Goal: Information Seeking & Learning: Understand process/instructions

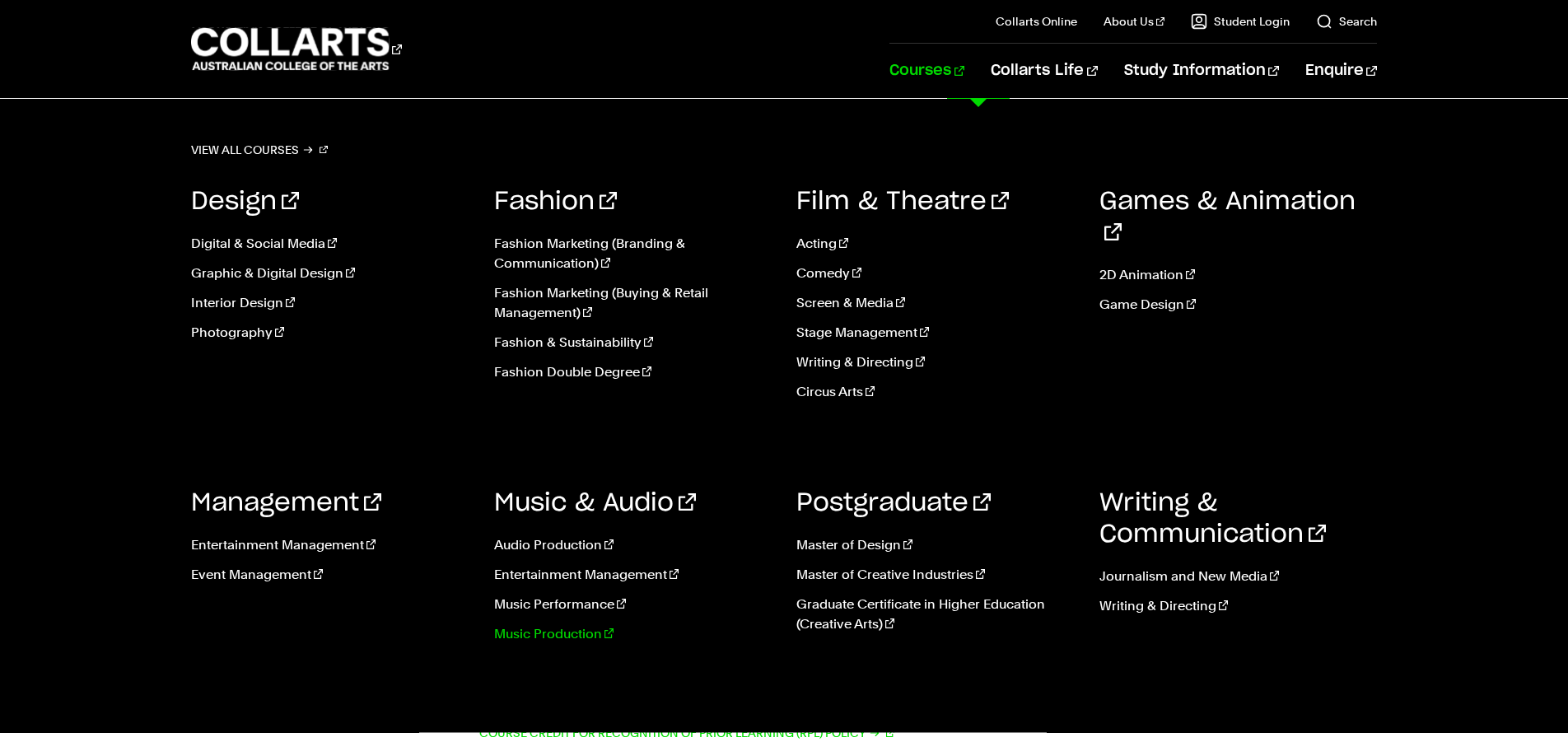
click at [545, 633] on link "Music Production" at bounding box center [633, 633] width 278 height 19
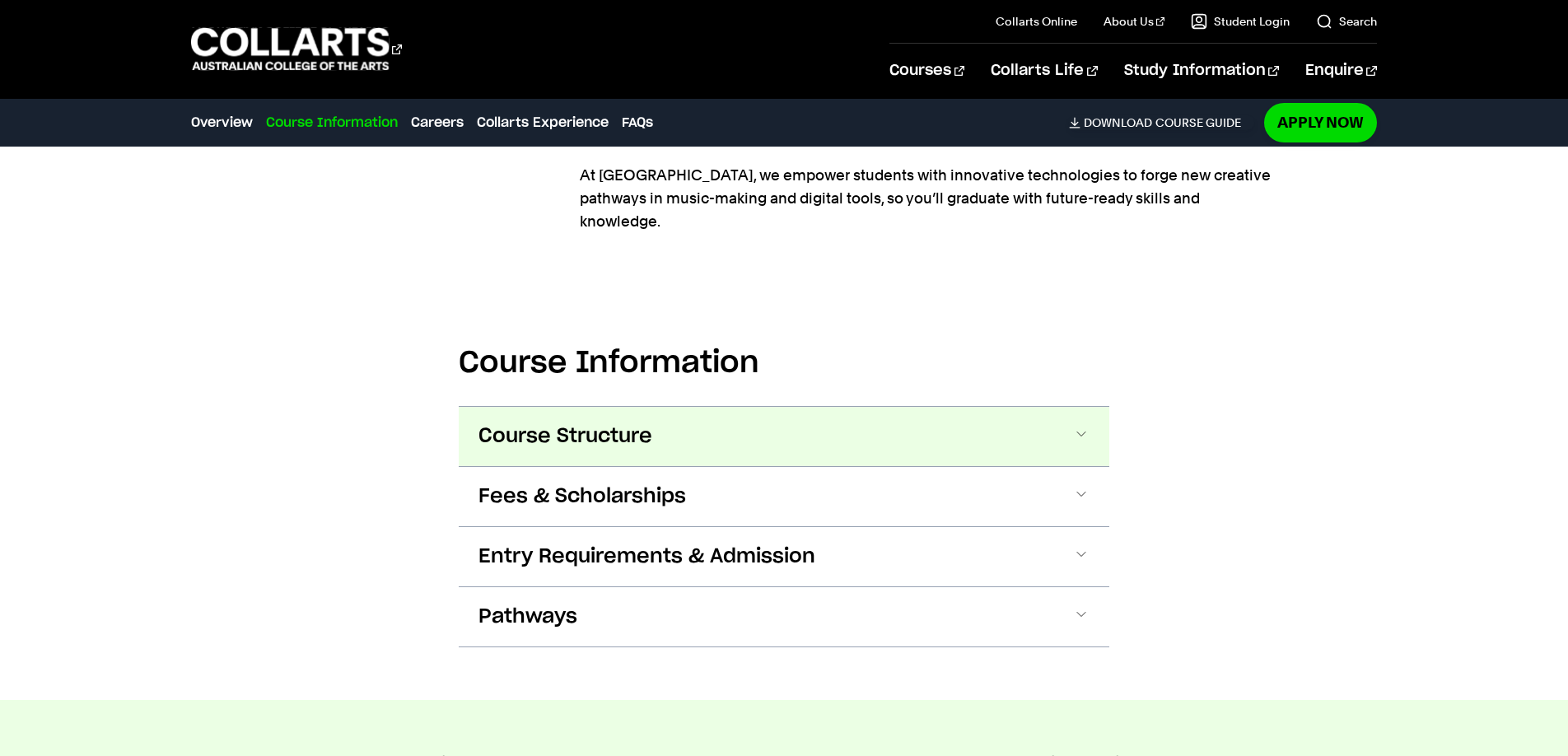
click at [1063, 430] on button "Course Structure" at bounding box center [784, 436] width 651 height 59
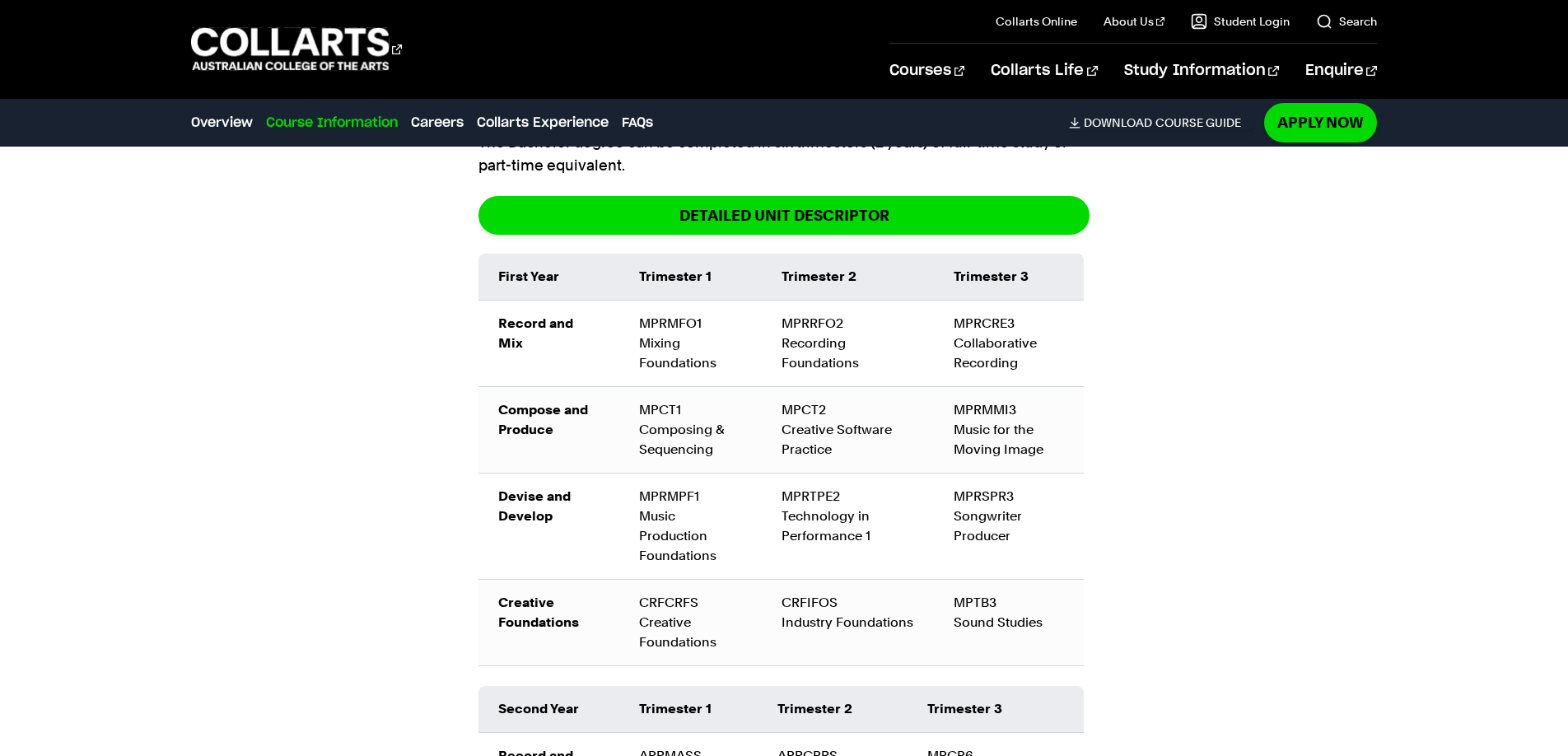
scroll to position [2210, 0]
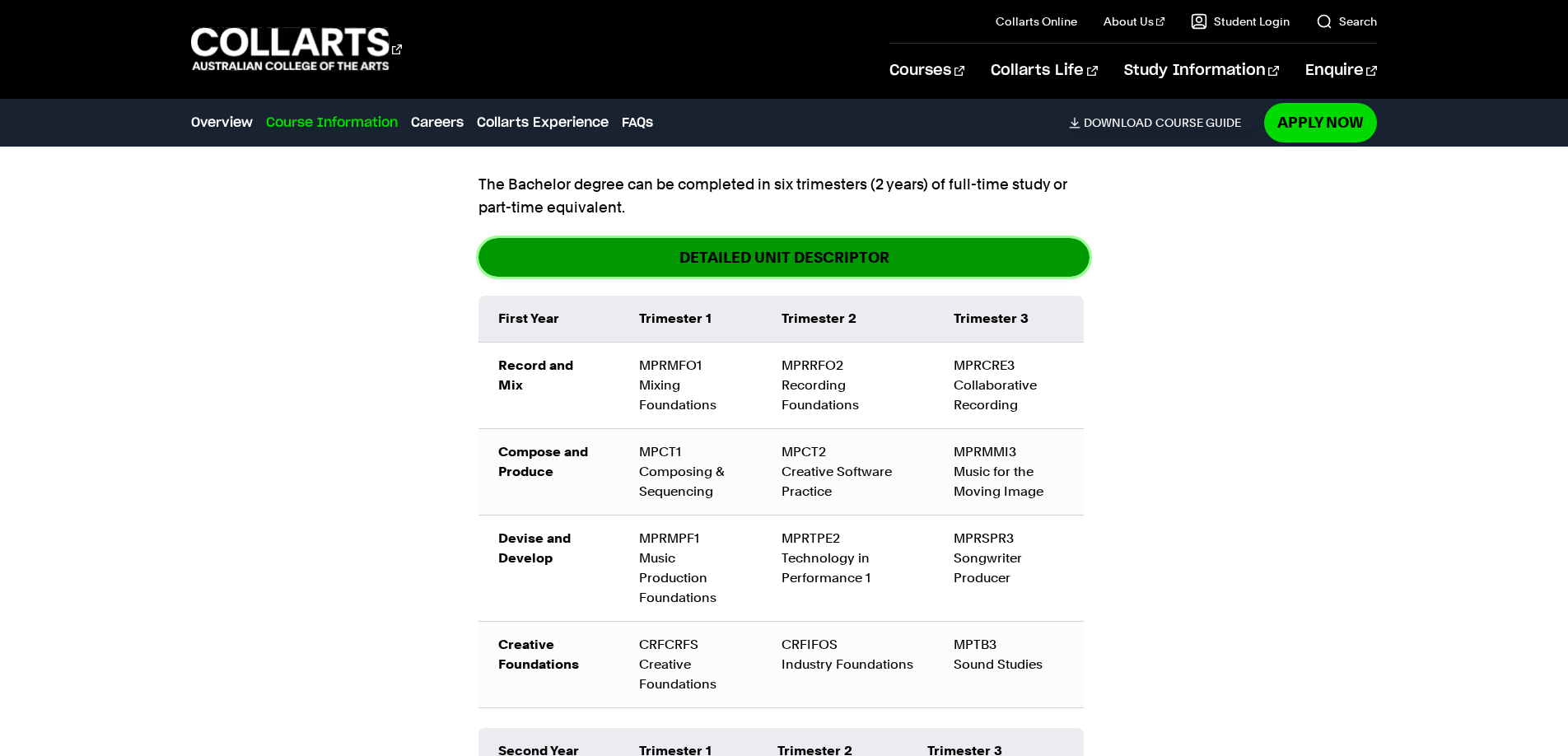
click at [752, 239] on link "DETAILED UNIT DESCRIPTOR" at bounding box center [784, 257] width 611 height 39
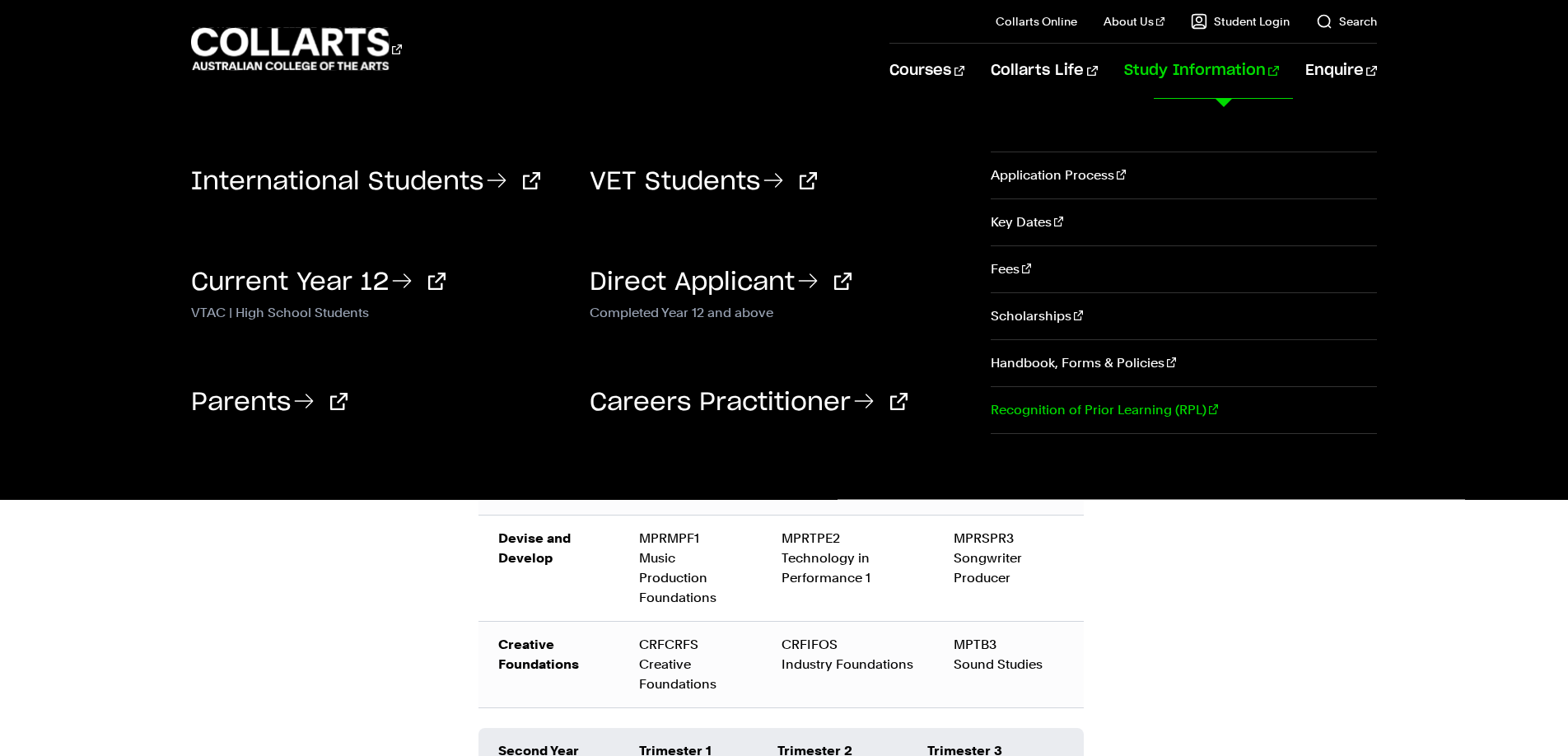
click at [1078, 403] on link "Recognition of Prior Learning (RPL)" at bounding box center [1184, 410] width 387 height 47
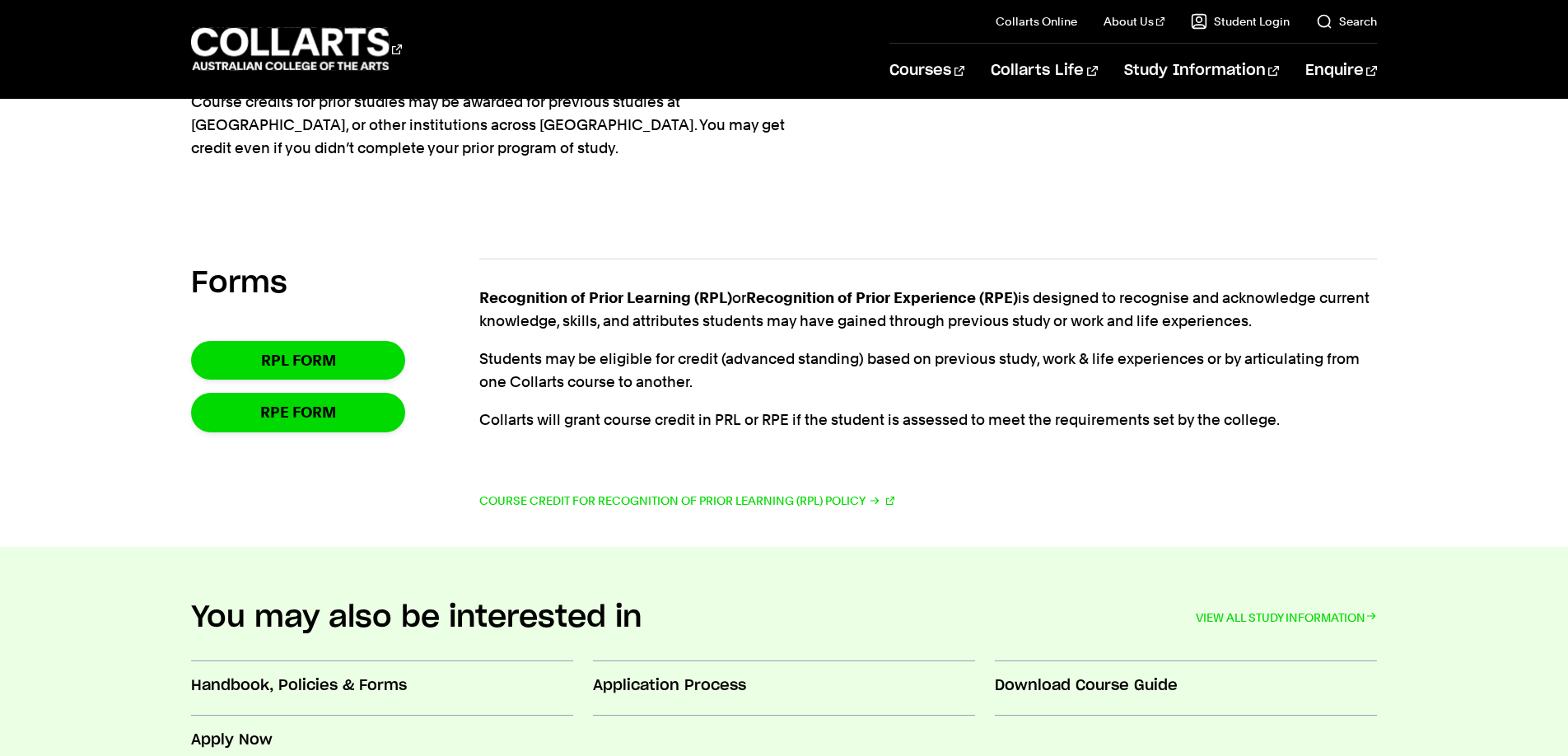
scroll to position [212, 0]
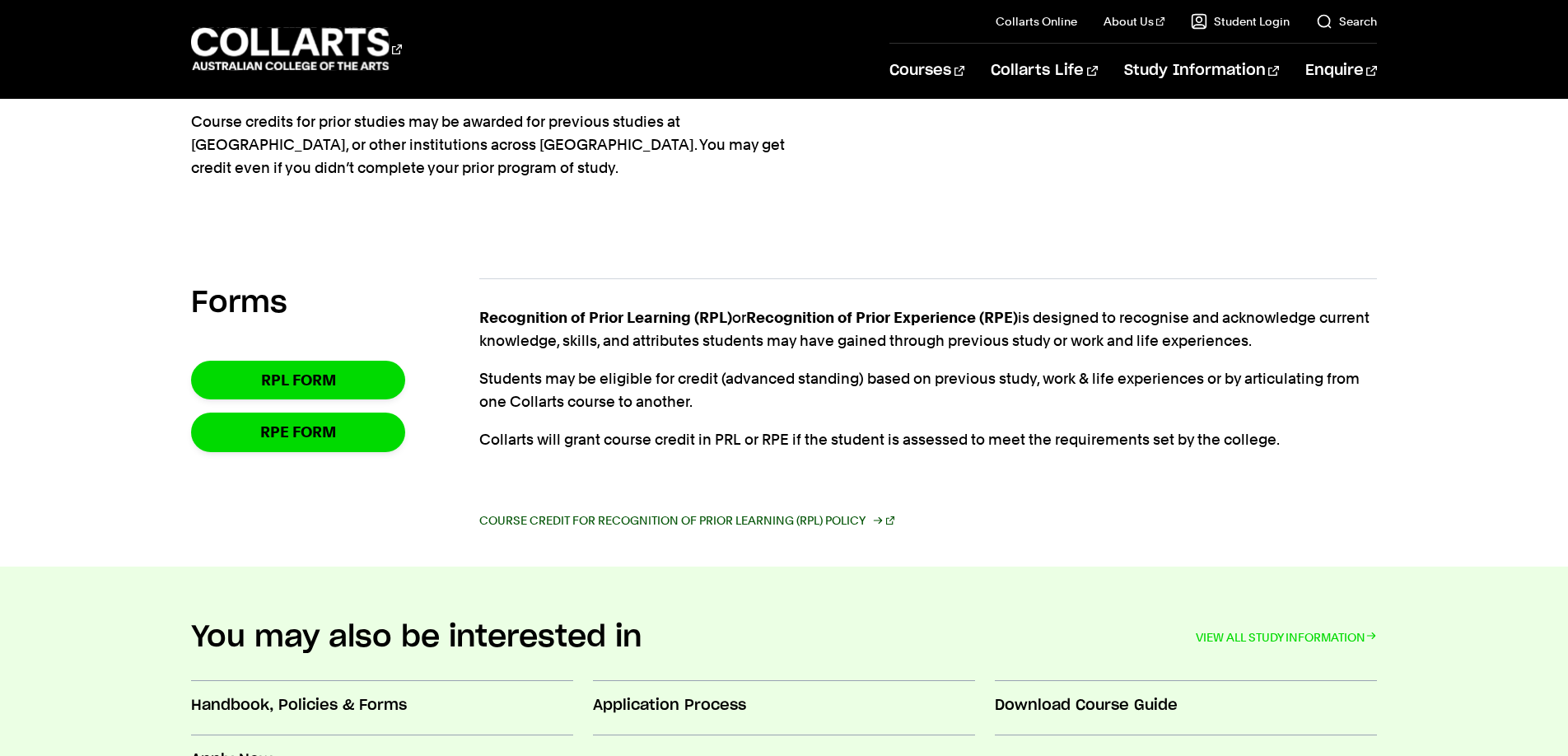
click at [707, 523] on link "Course Credit for Recognition of Prior Learning (RPL) Policy" at bounding box center [687, 520] width 415 height 23
